Goal: Information Seeking & Learning: Learn about a topic

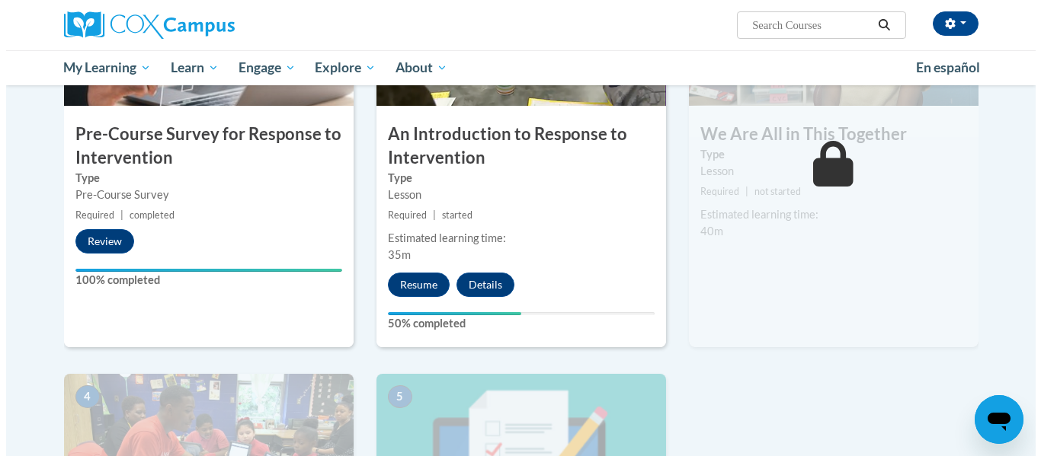
scroll to position [416, 0]
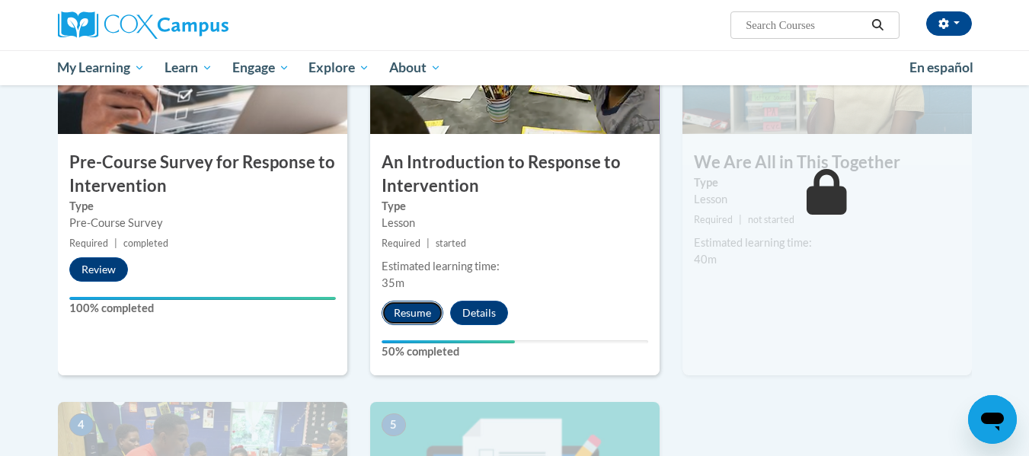
click at [409, 304] on button "Resume" at bounding box center [413, 313] width 62 height 24
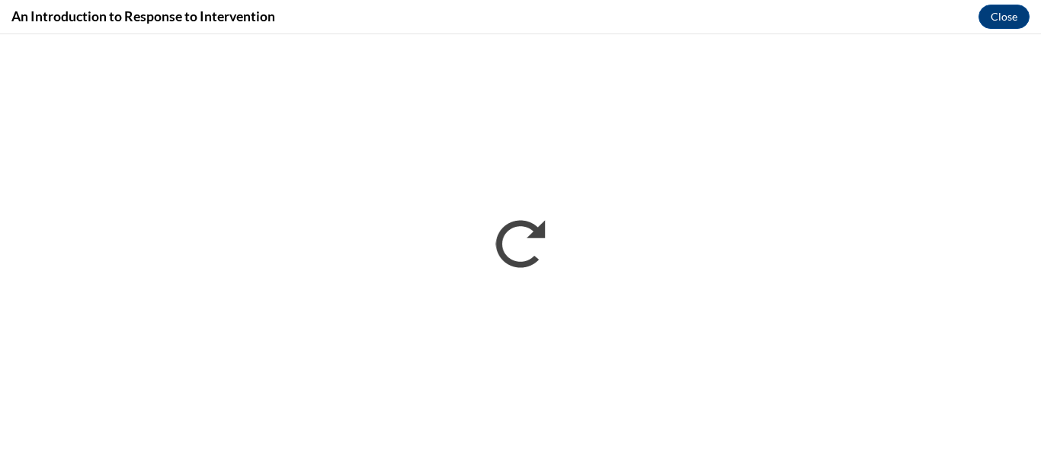
scroll to position [0, 0]
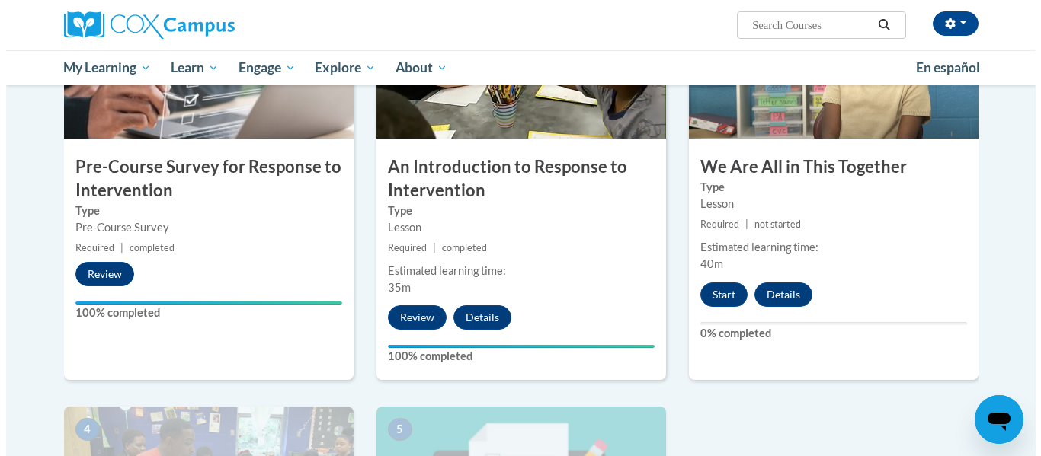
scroll to position [414, 0]
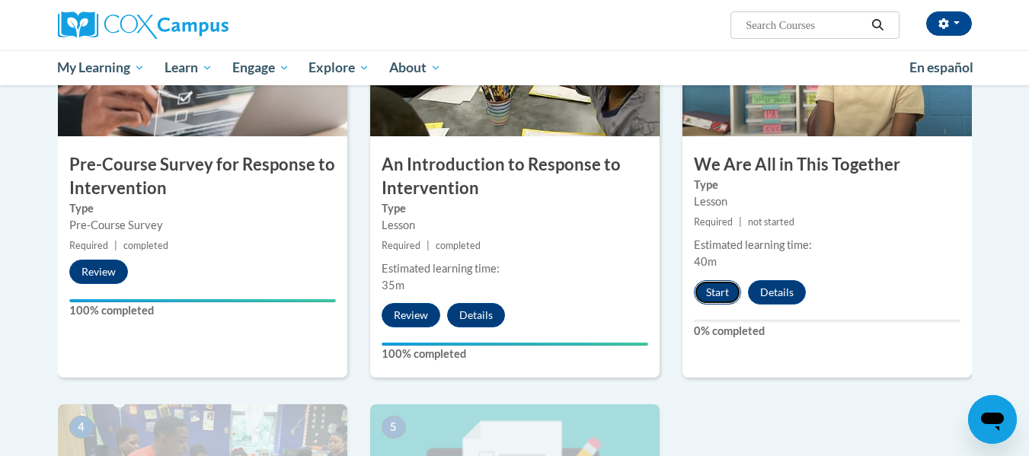
click at [715, 286] on button "Start" at bounding box center [717, 292] width 47 height 24
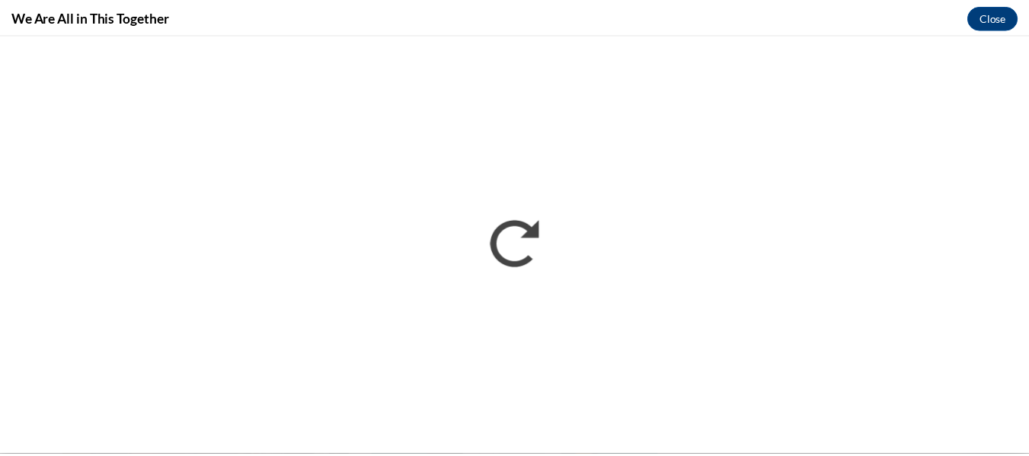
scroll to position [0, 0]
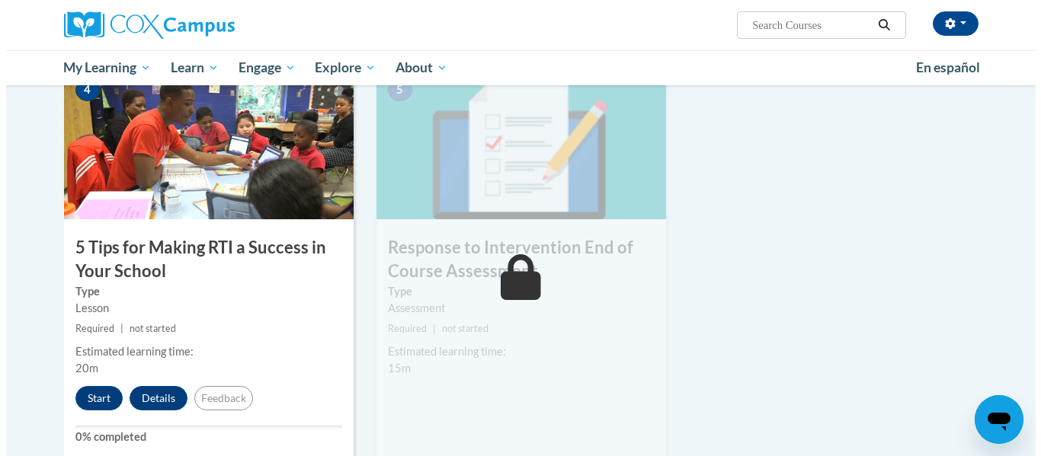
scroll to position [752, 0]
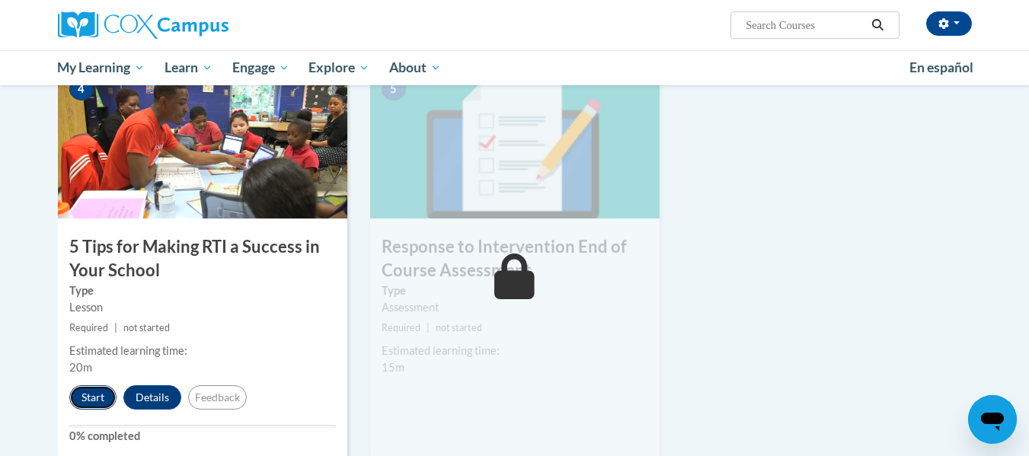
click at [93, 393] on button "Start" at bounding box center [92, 397] width 47 height 24
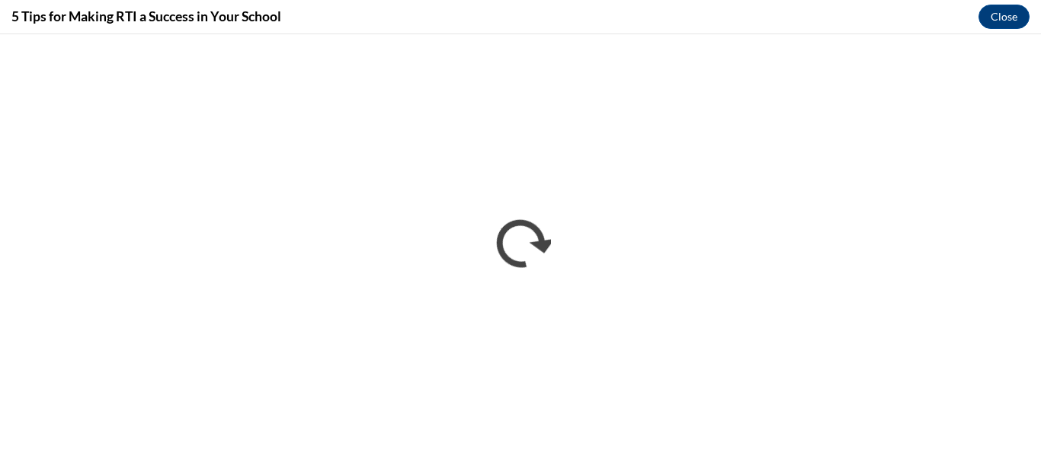
scroll to position [0, 0]
